Goal: Task Accomplishment & Management: Manage account settings

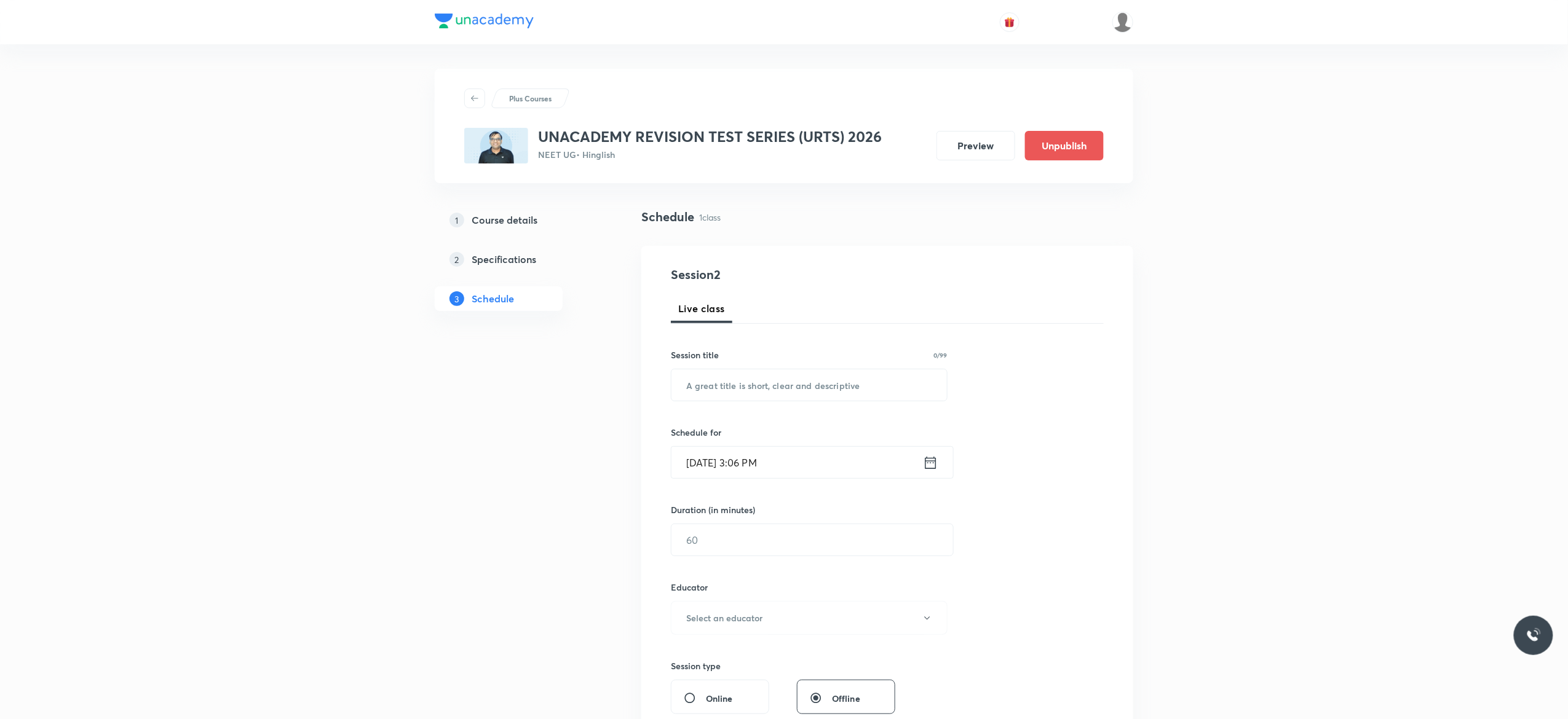
click at [511, 221] on h5 "Course details" at bounding box center [505, 220] width 66 height 14
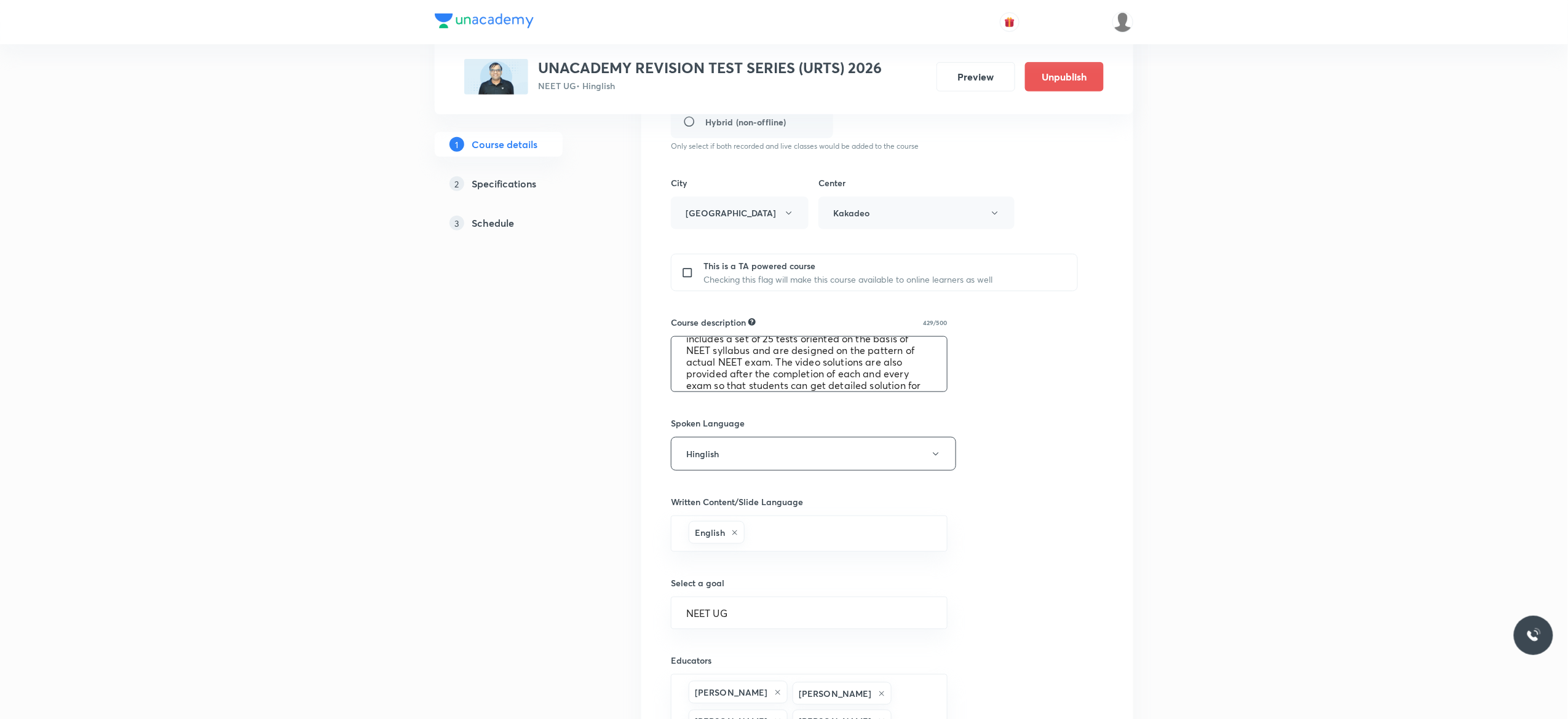
scroll to position [69, 0]
click at [517, 483] on div "1 Course details 2 Specifications 3 Schedule" at bounding box center [518, 350] width 167 height 1072
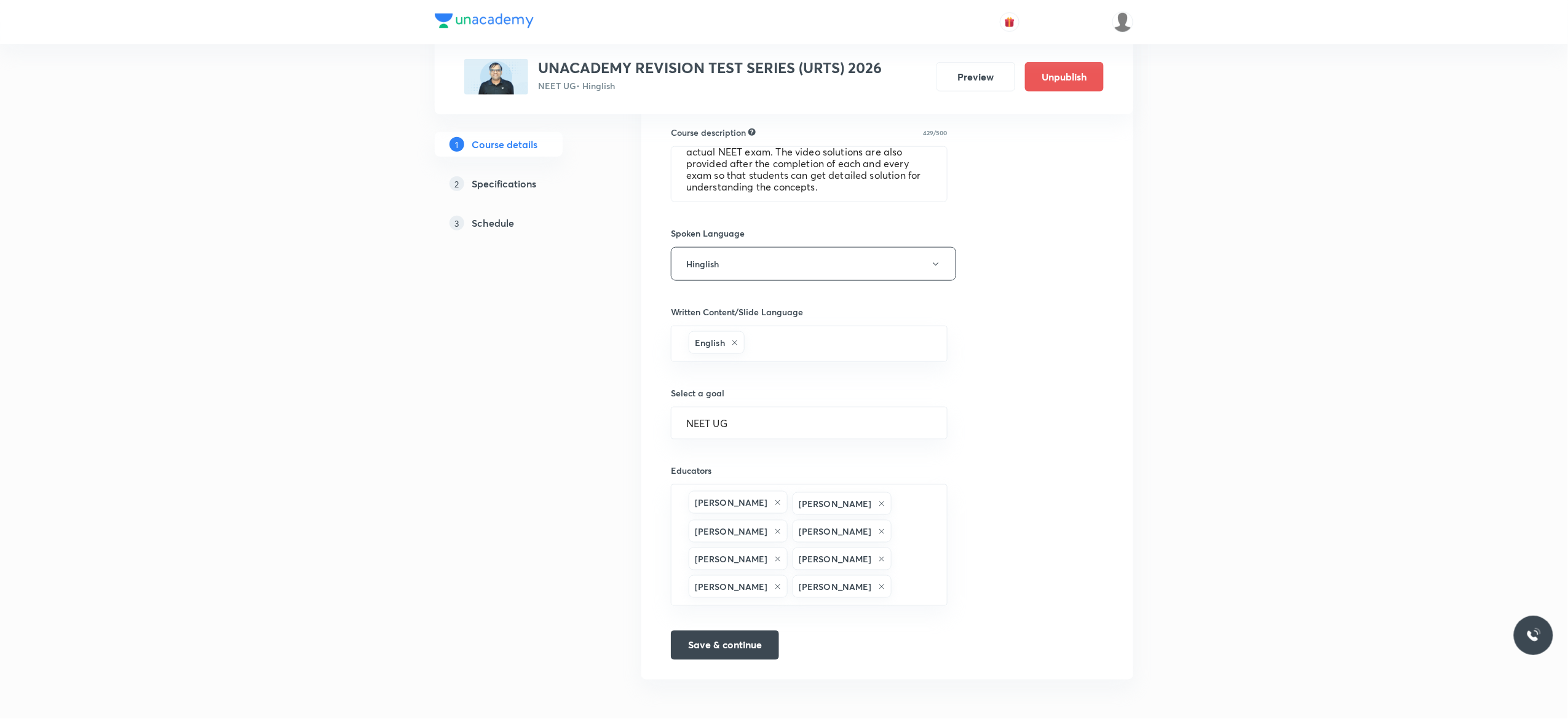
scroll to position [616, 0]
click at [492, 226] on h5 "Schedule" at bounding box center [493, 222] width 42 height 14
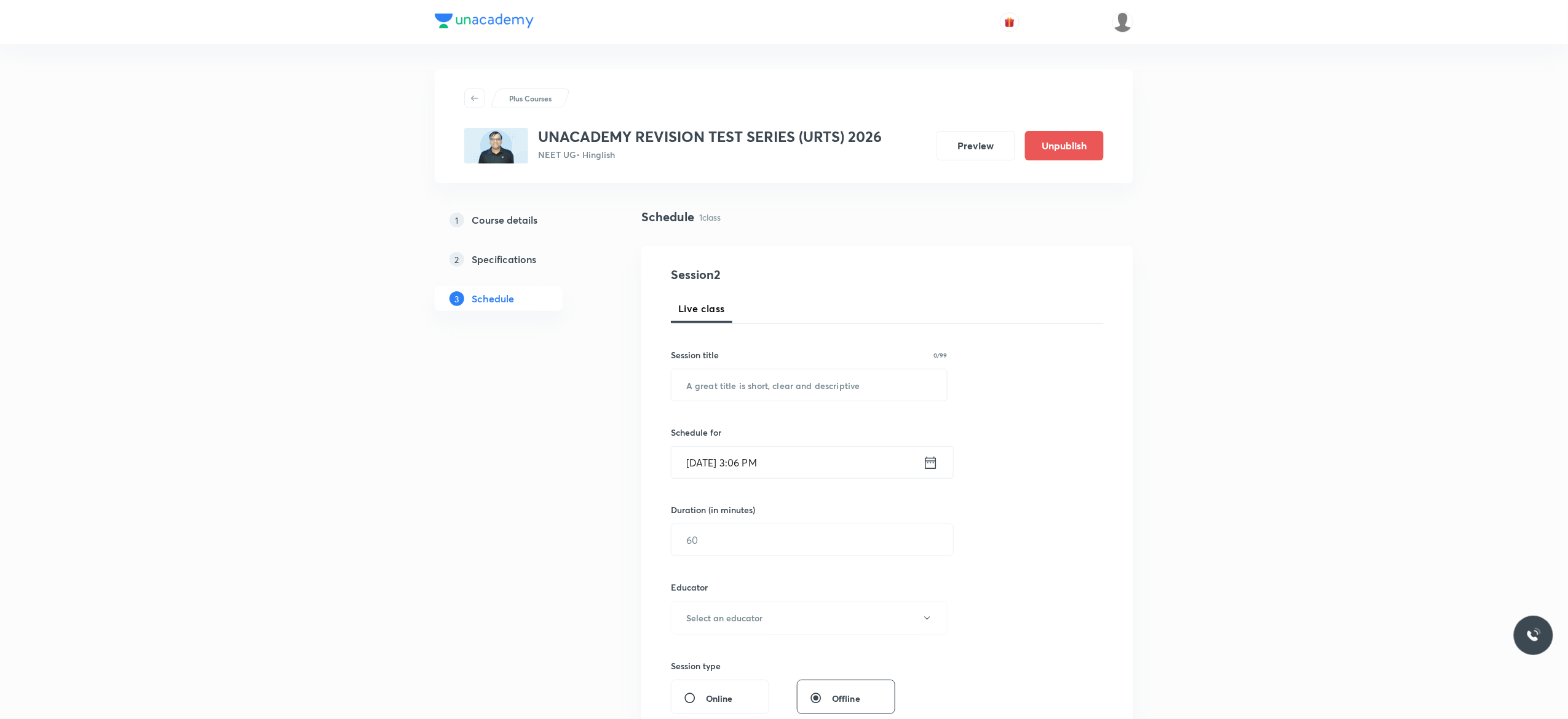
click at [515, 462] on div "1 Course details 2 Specifications 3 Schedule" at bounding box center [518, 673] width 167 height 929
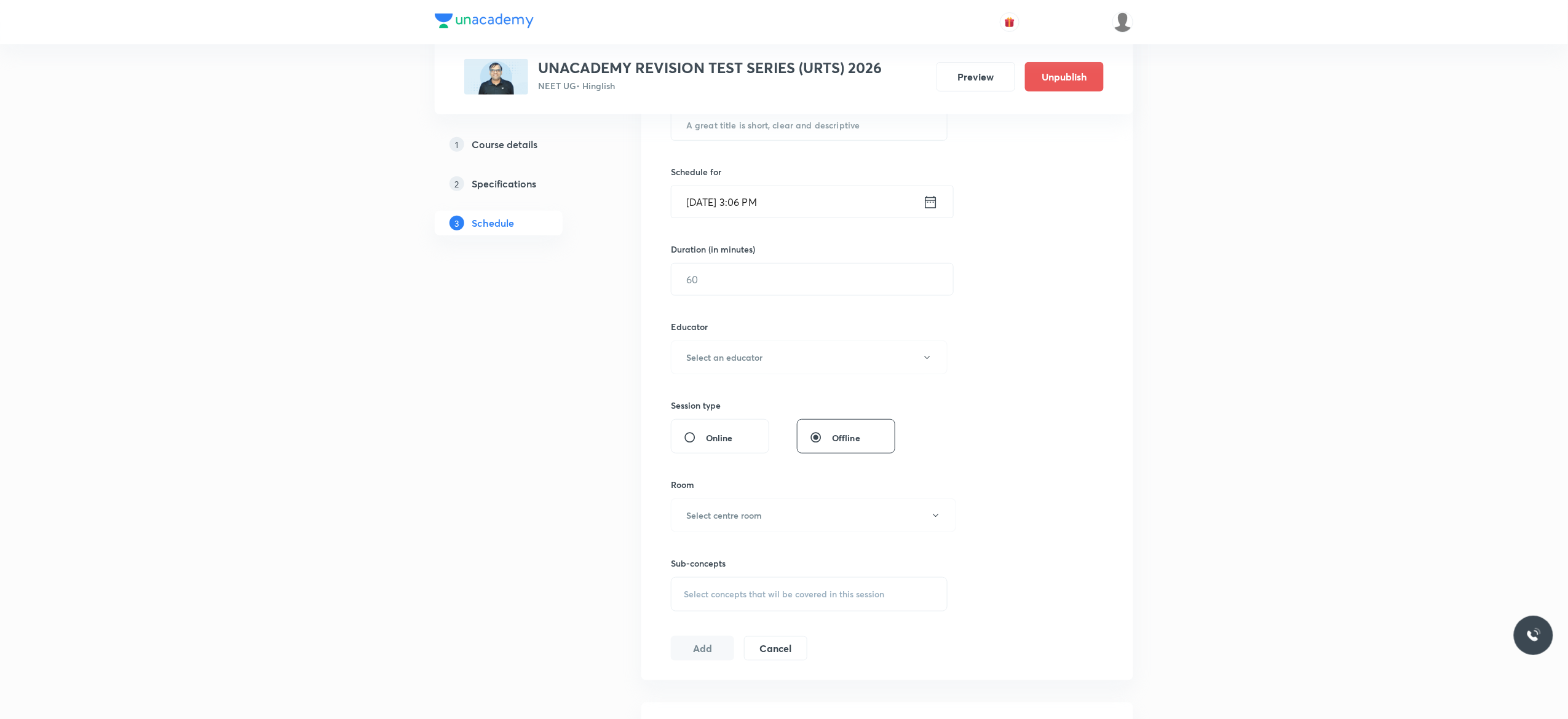
scroll to position [443, 0]
